Goal: Task Accomplishment & Management: Manage account settings

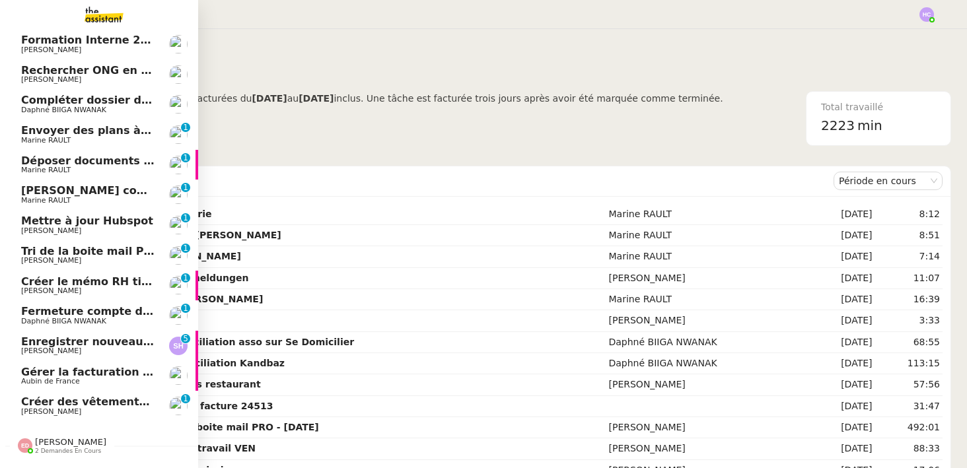
scroll to position [58, 0]
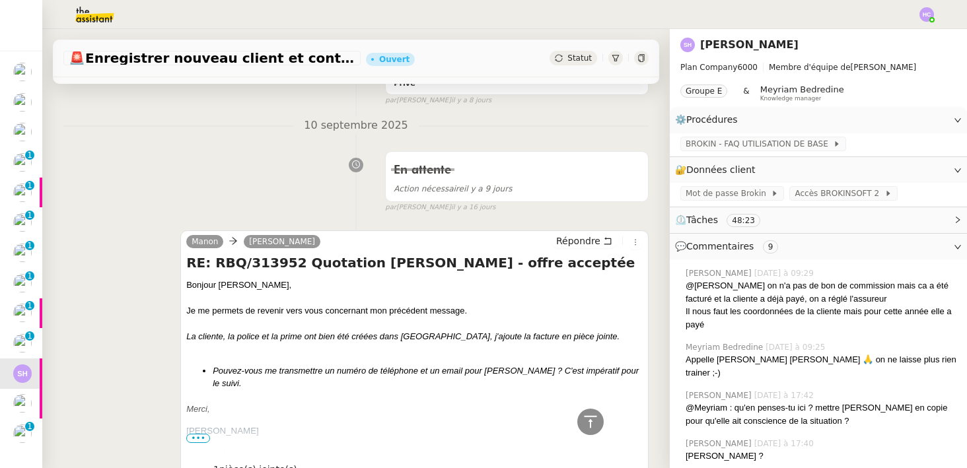
scroll to position [1666, 0]
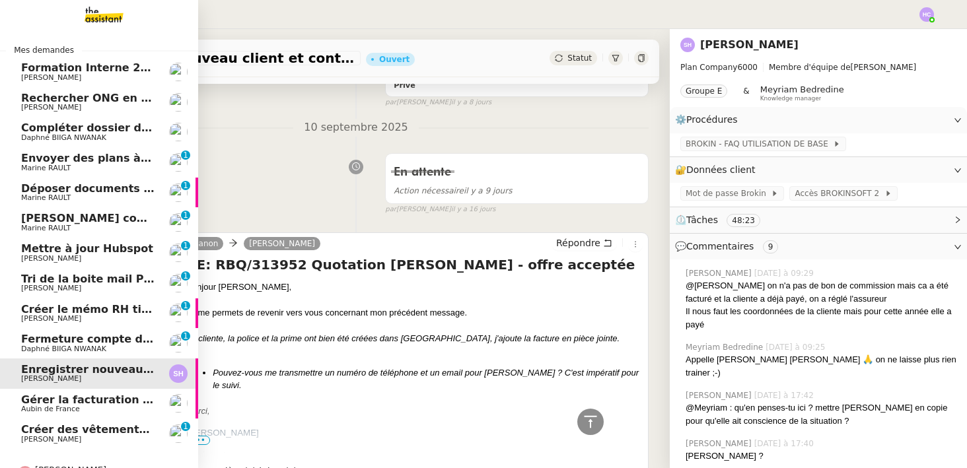
click at [80, 162] on span "Envoyer des plans à [PERSON_NAME]" at bounding box center [131, 158] width 221 height 13
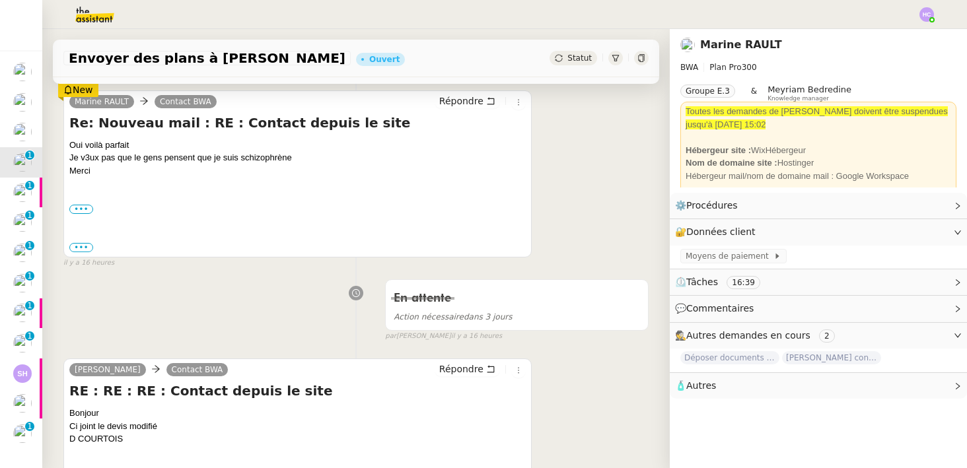
scroll to position [186, 0]
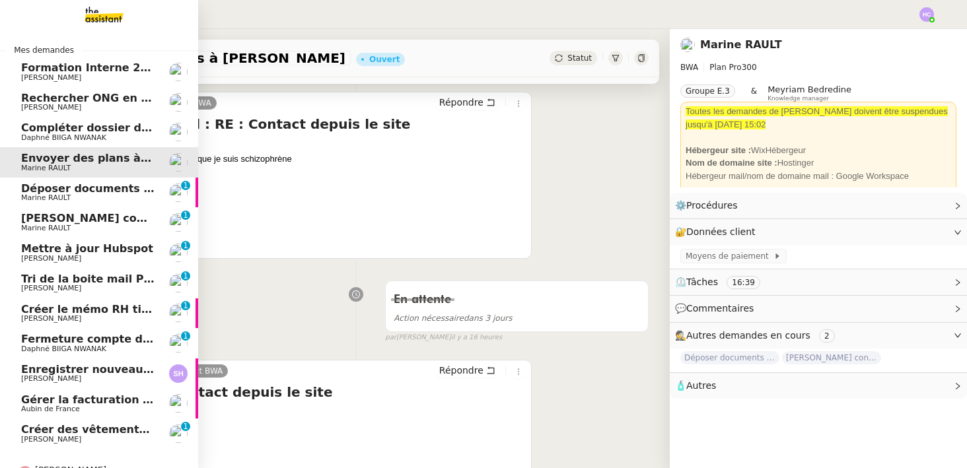
click at [42, 189] on span "Déposer documents sur espace OPCO" at bounding box center [133, 188] width 224 height 13
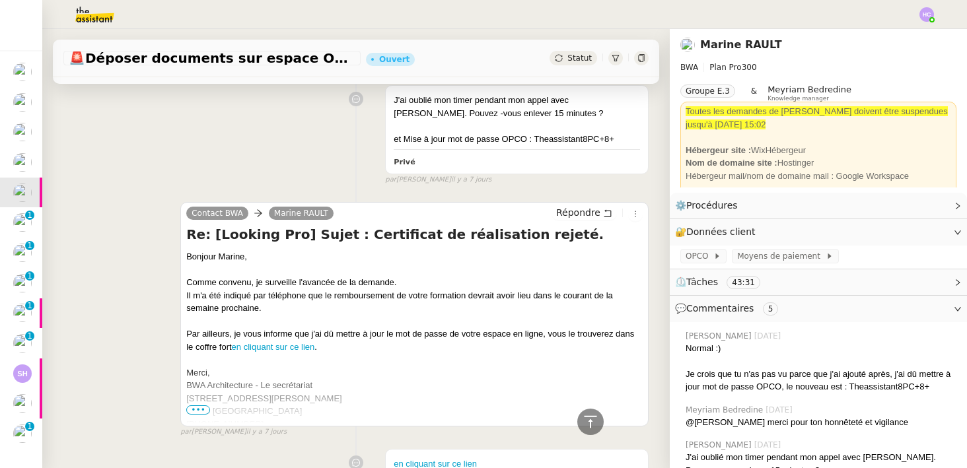
scroll to position [877, 0]
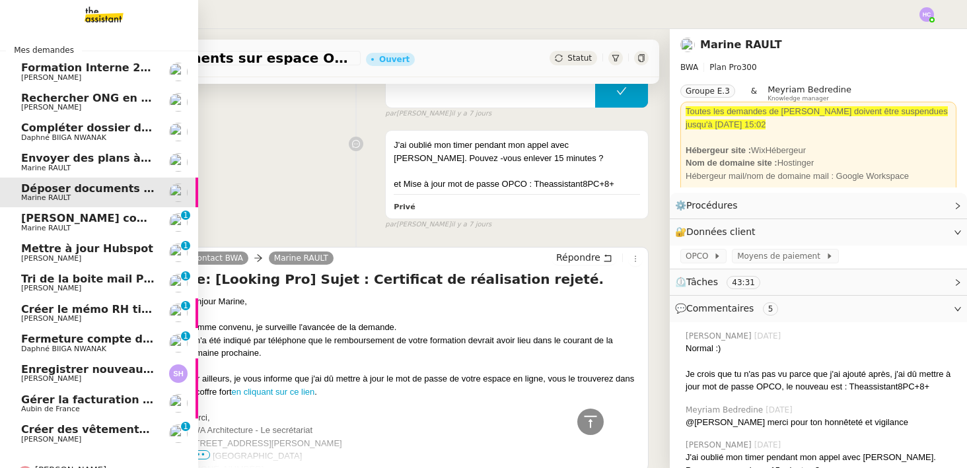
click at [62, 253] on span "Mettre à jour Hubspot" at bounding box center [87, 248] width 132 height 13
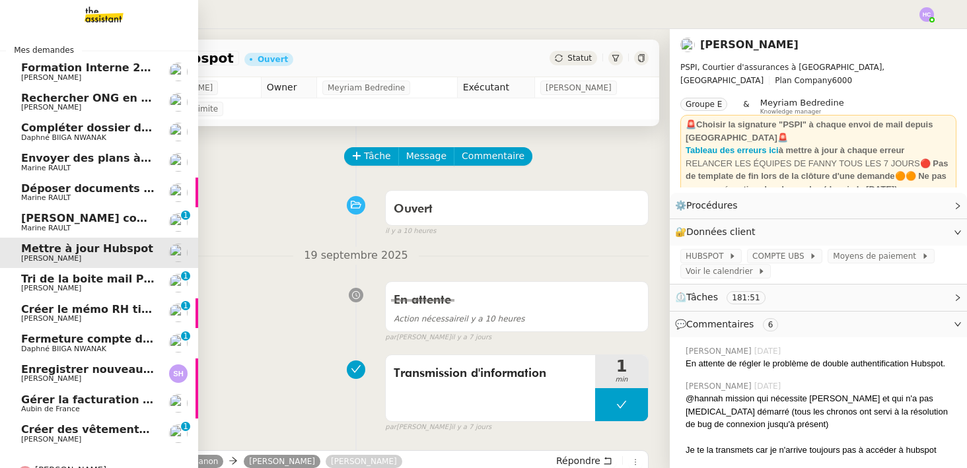
click at [82, 283] on span "Tri de la boite mail PERSO - 26 septembre 2025" at bounding box center [162, 279] width 282 height 13
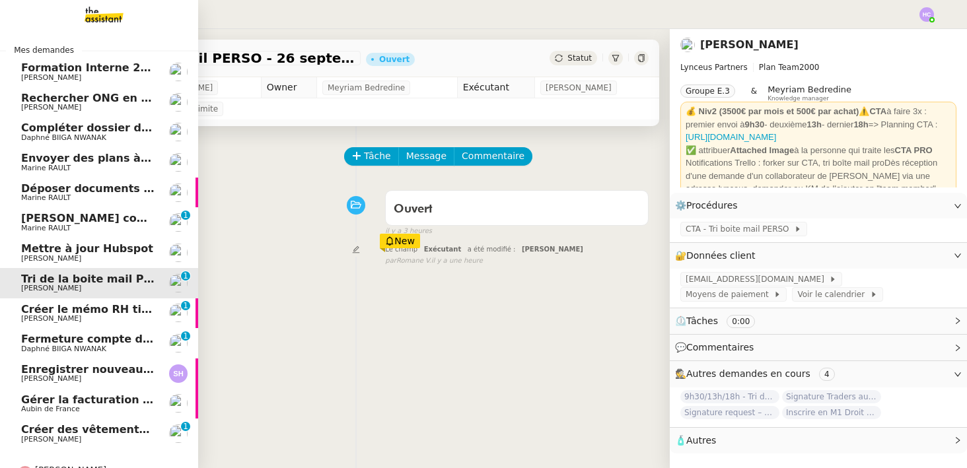
click at [80, 311] on span "Créer le mémo RH tickets restaurant" at bounding box center [130, 309] width 219 height 13
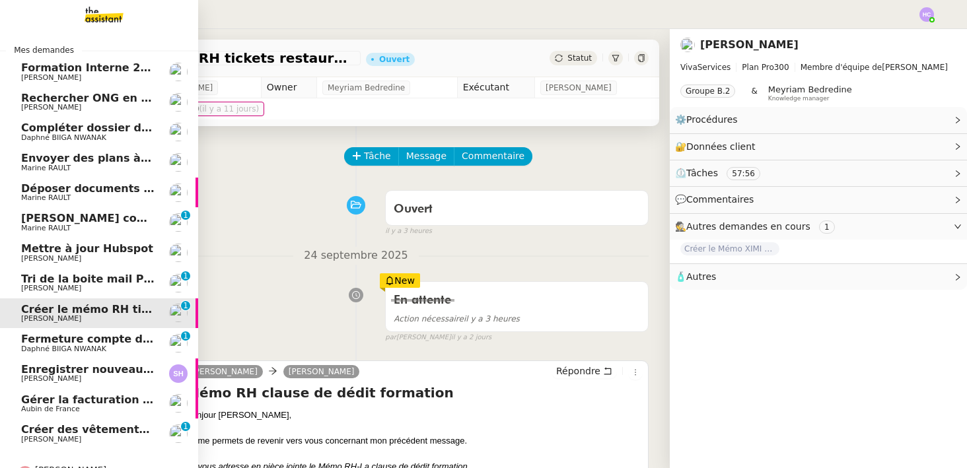
click at [79, 344] on span "Fermeture compte domiciliation Kandbaz" at bounding box center [144, 339] width 246 height 13
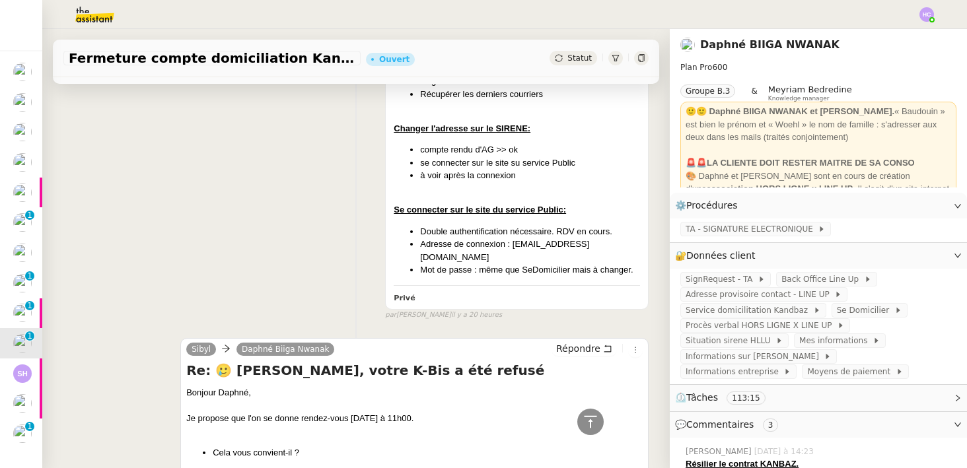
scroll to position [674, 0]
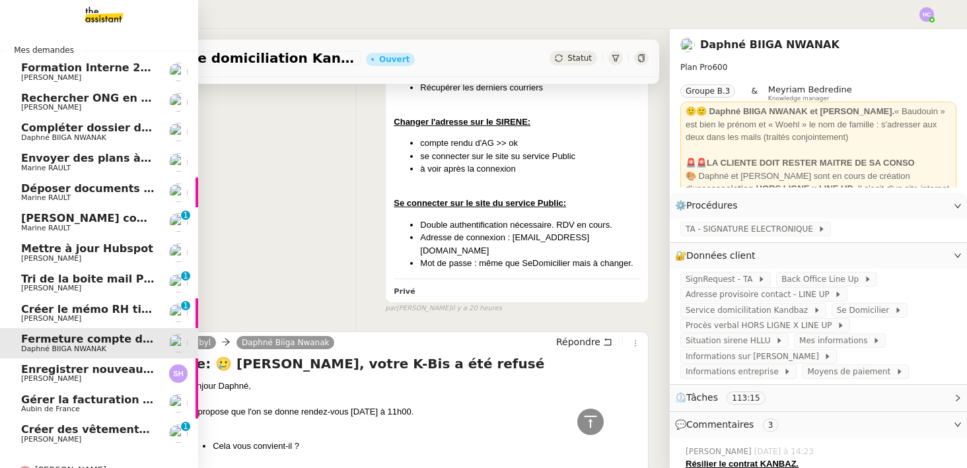
click at [61, 383] on span "[PERSON_NAME]" at bounding box center [87, 379] width 133 height 8
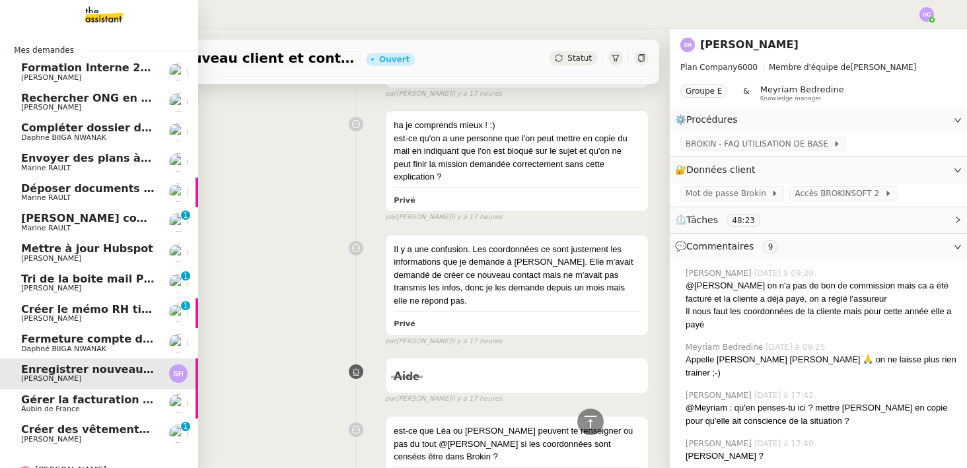
scroll to position [466, 0]
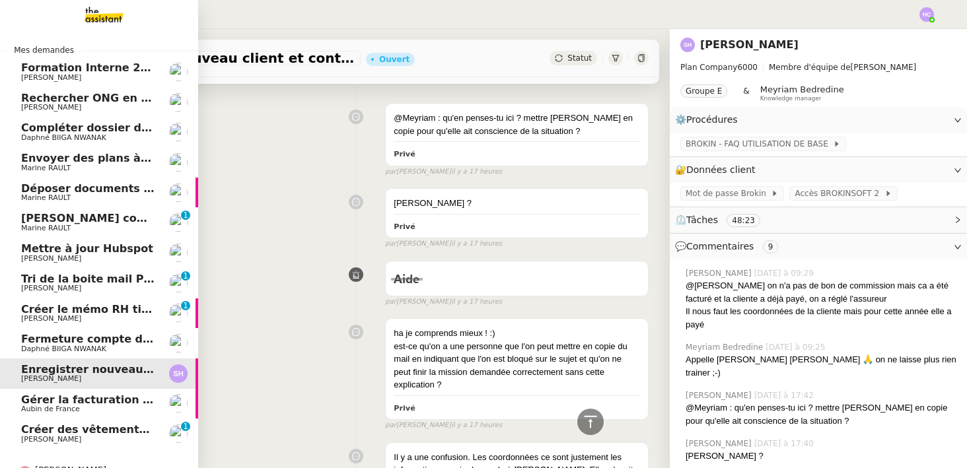
click at [53, 400] on span "Gérer la facturation des avenants" at bounding box center [121, 400] width 201 height 13
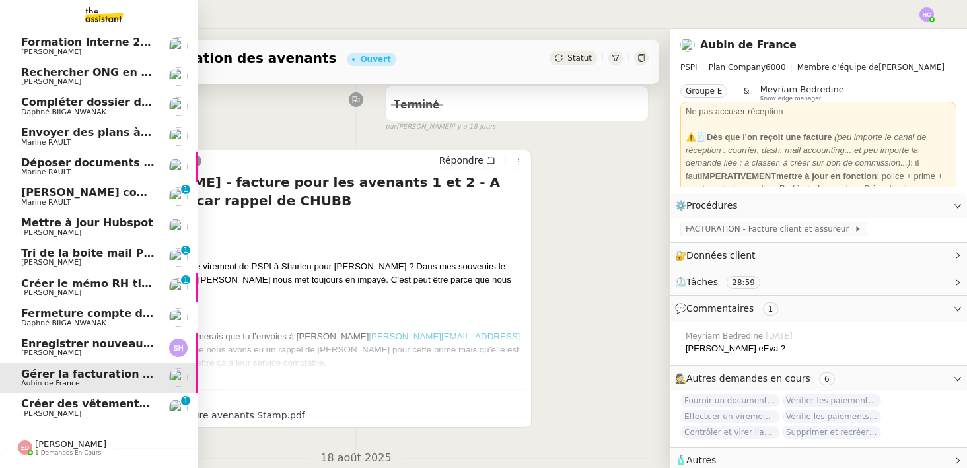
scroll to position [32, 0]
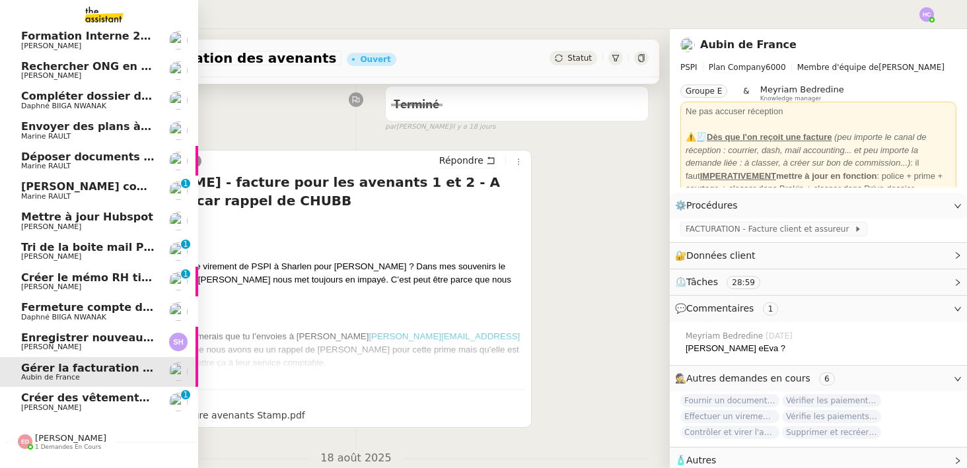
click at [46, 404] on span "Créer des vêtements de travail VEN" at bounding box center [127, 398] width 213 height 13
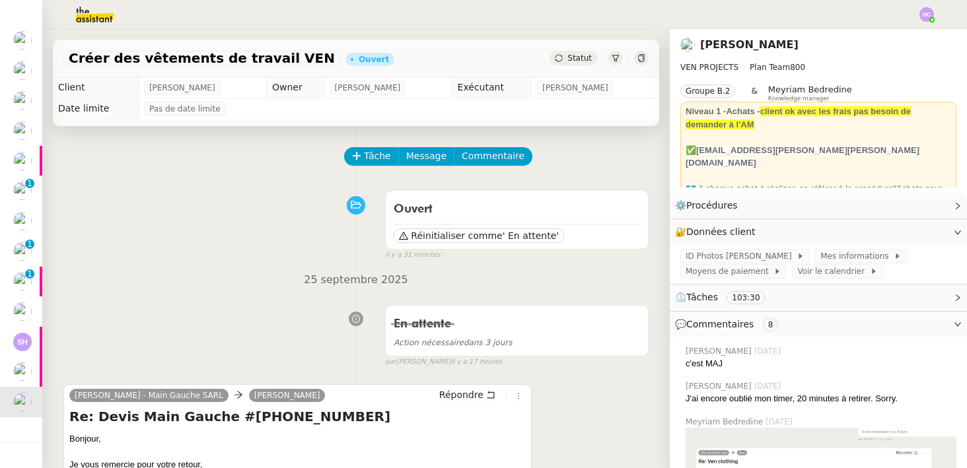
scroll to position [258, 0]
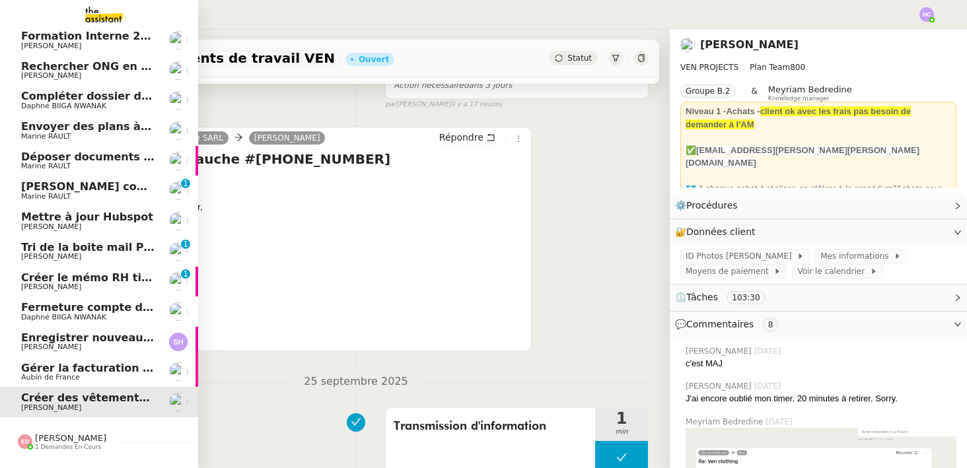
click at [89, 193] on span "Marine RAULT" at bounding box center [87, 197] width 133 height 8
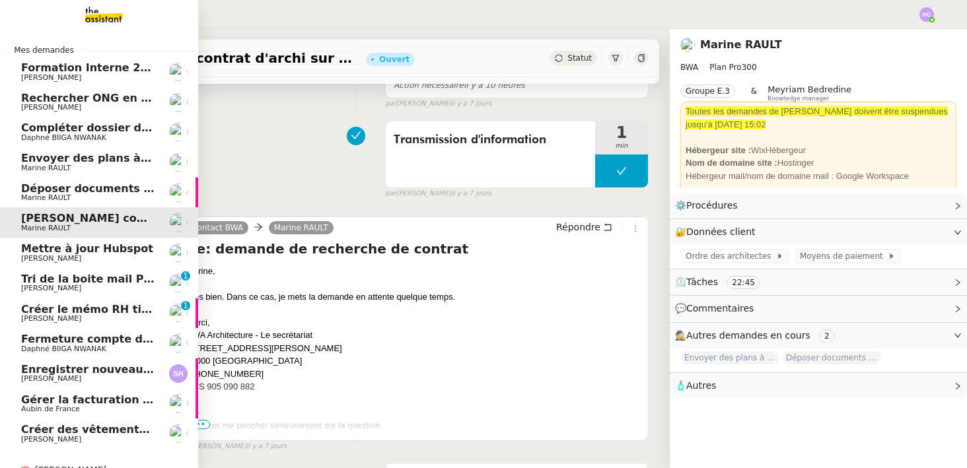
click at [77, 102] on span "Rechercher ONG en [GEOGRAPHIC_DATA] et lancer campagne" at bounding box center [203, 98] width 365 height 13
